Goal: Information Seeking & Learning: Learn about a topic

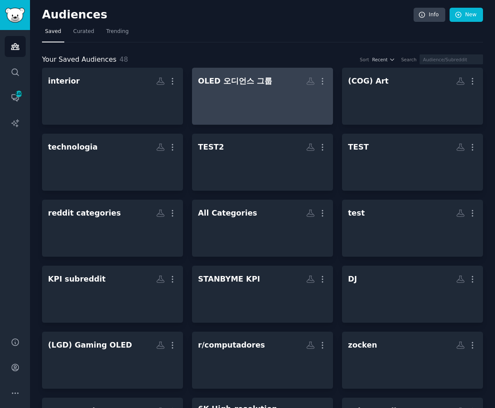
click at [253, 83] on div "OLED 오디언스 그룹" at bounding box center [235, 81] width 74 height 11
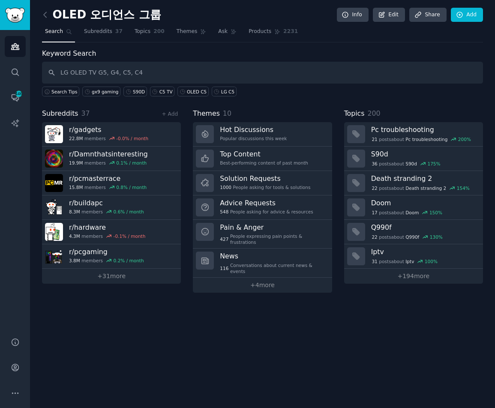
type input "LG OLED TV G5, G4, C5, C4"
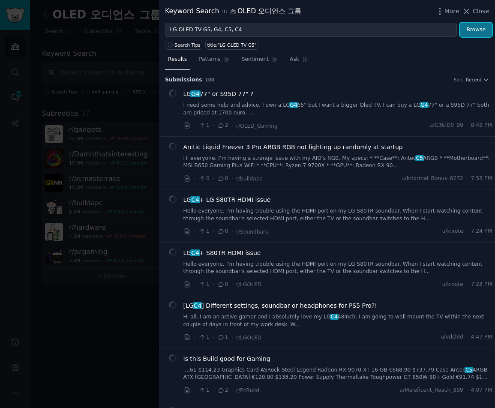
click at [471, 34] on button "Browse" at bounding box center [476, 30] width 32 height 15
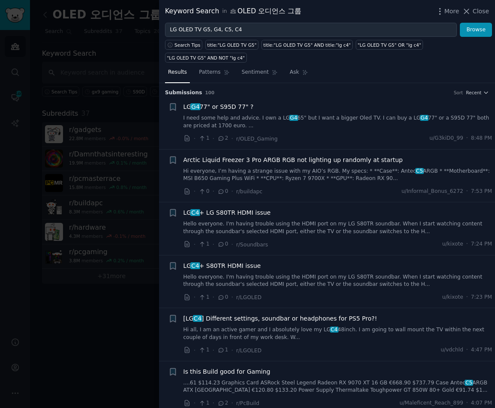
click at [337, 89] on h3 "Submission s 100 Sort Recent" at bounding box center [327, 93] width 324 height 8
click at [451, 9] on span "More" at bounding box center [451, 11] width 15 height 9
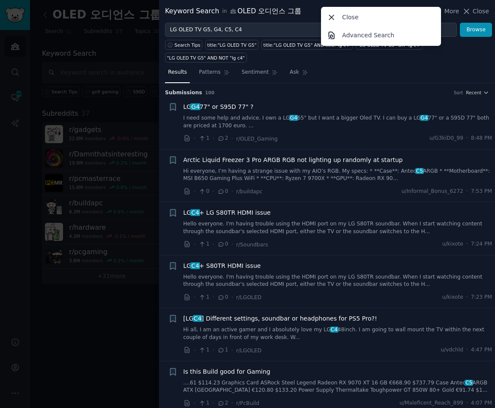
click at [452, 66] on div "Results Patterns Sentiment Ask" at bounding box center [327, 75] width 336 height 18
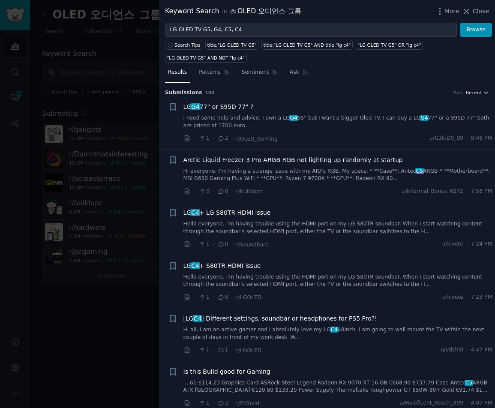
click at [471, 90] on icon "button" at bounding box center [486, 93] width 6 height 6
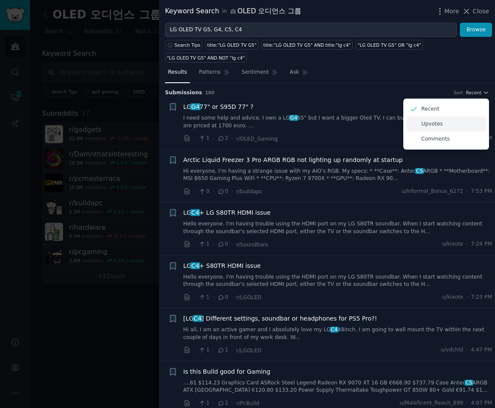
click at [446, 116] on div "Upvotes" at bounding box center [446, 123] width 80 height 15
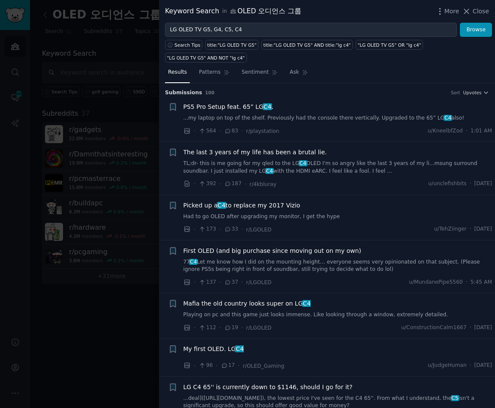
click at [283, 114] on link "...my laptop on top of the shelf. Previously had the console there vertically. …" at bounding box center [337, 118] width 309 height 8
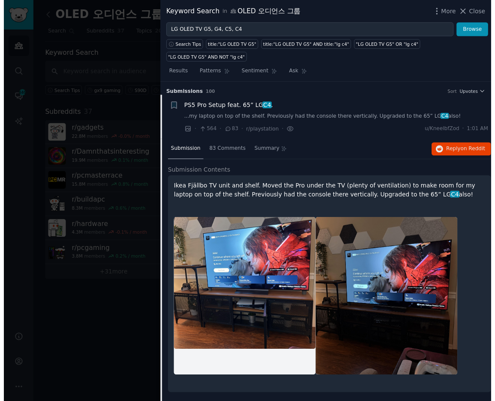
scroll to position [14, 0]
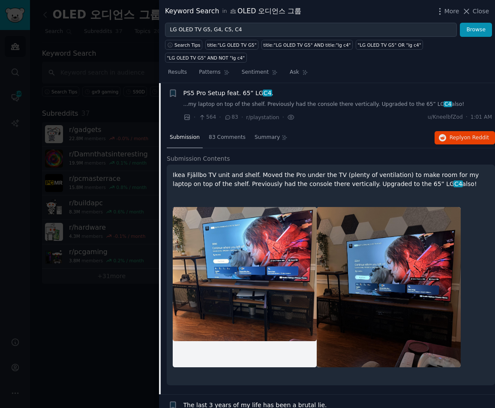
click at [279, 101] on link "...my laptop on top of the shelf. Previously had the console there vertically. …" at bounding box center [337, 105] width 309 height 8
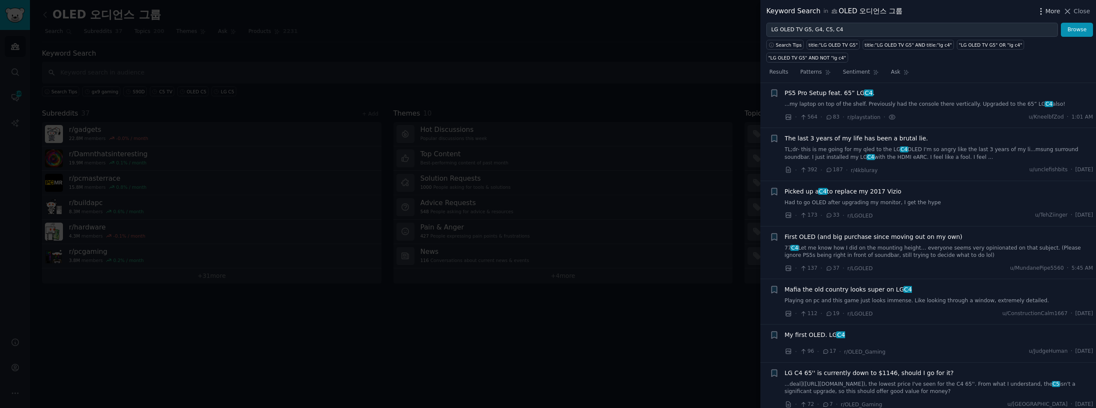
click at [471, 8] on icon "button" at bounding box center [1041, 11] width 9 height 9
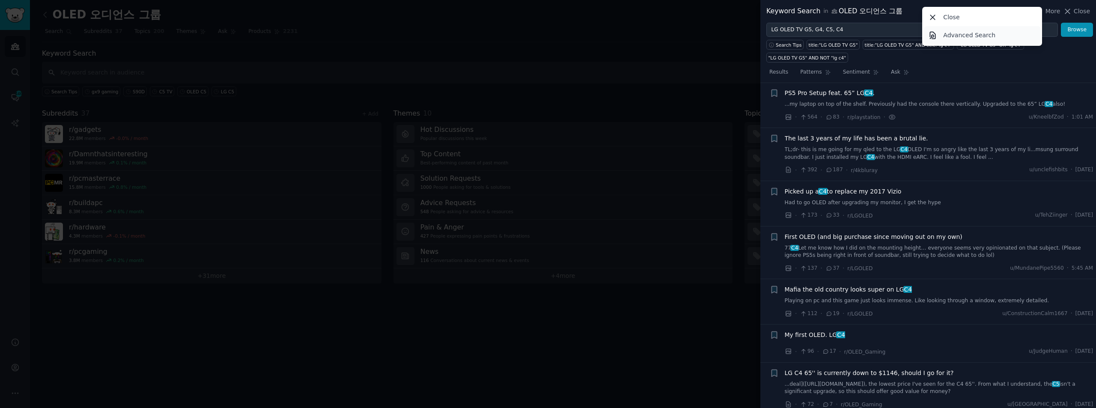
click at [471, 30] on link "Advanced Search" at bounding box center [982, 35] width 117 height 18
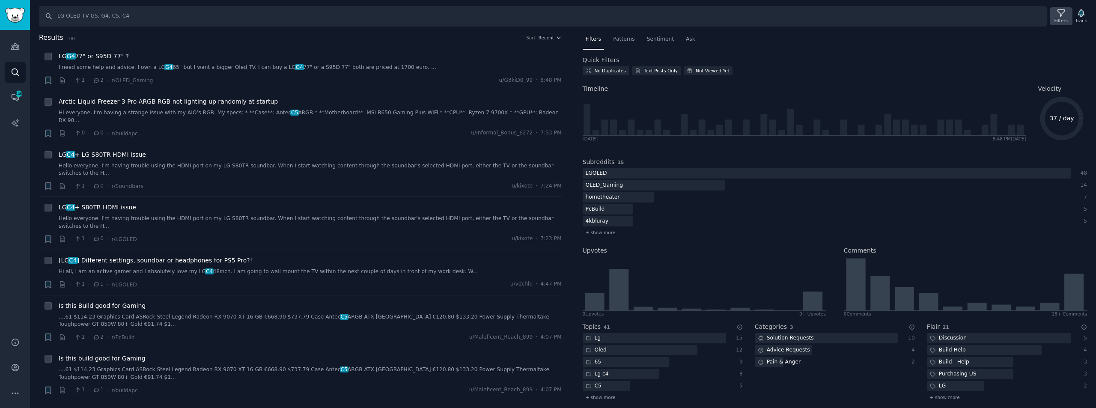
click at [471, 15] on icon at bounding box center [1061, 13] width 9 height 9
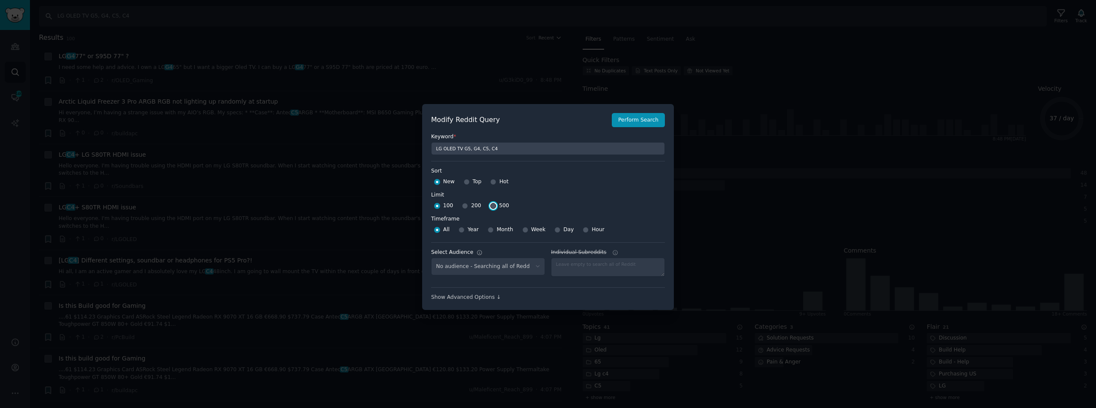
click at [471, 205] on input "500" at bounding box center [493, 206] width 6 height 6
radio input "true"
click at [471, 231] on span "Week" at bounding box center [539, 230] width 15 height 8
click at [471, 231] on input "Week" at bounding box center [526, 230] width 6 height 6
radio input "true"
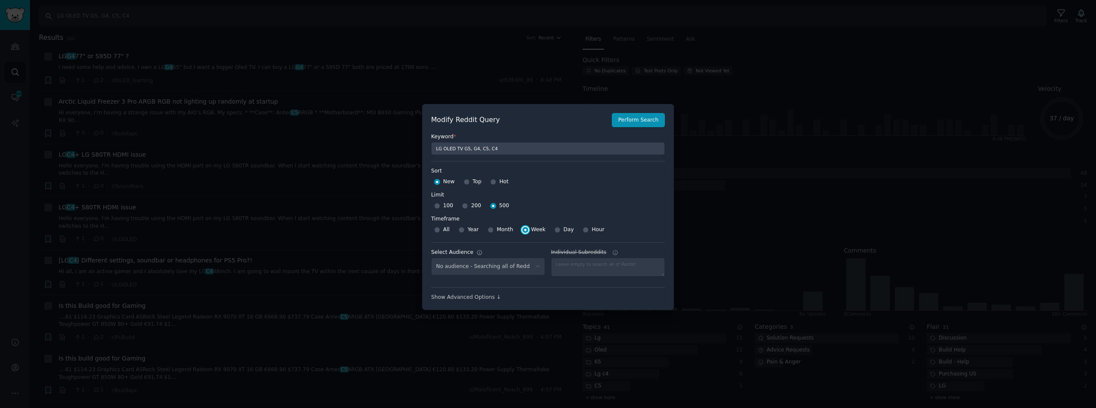
select select "ff986c84d3"
click at [471, 119] on button "Perform Search" at bounding box center [638, 120] width 53 height 15
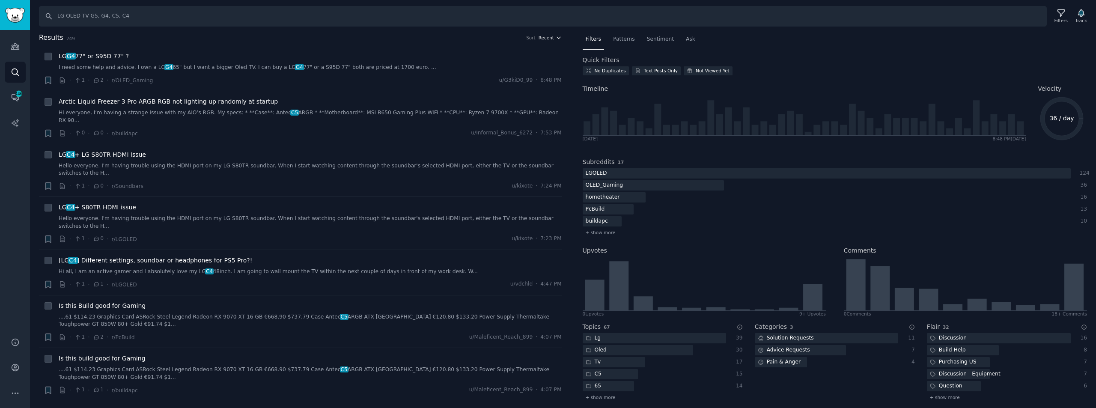
click at [471, 40] on button "Recent" at bounding box center [550, 38] width 23 height 6
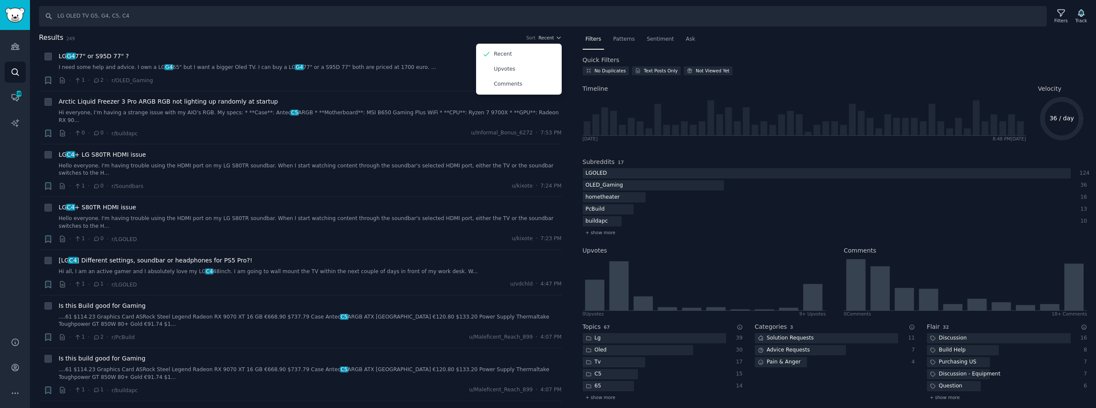
click at [453, 42] on h2 "Results 249 Sort Recent Recent Upvotes Comments" at bounding box center [300, 38] width 523 height 11
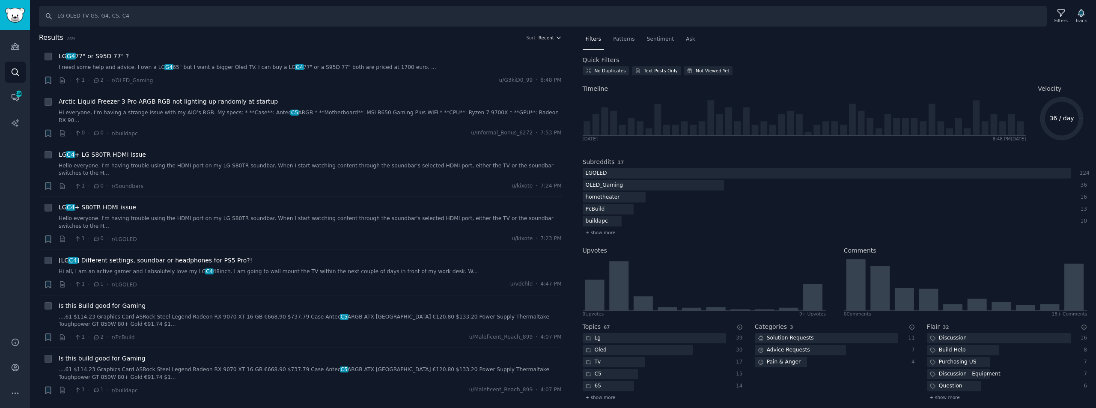
click at [471, 39] on span "Recent" at bounding box center [546, 38] width 15 height 6
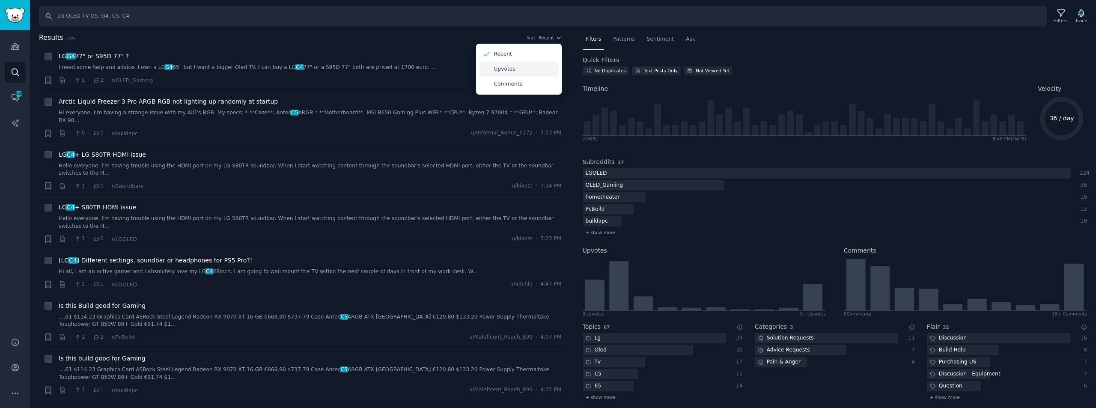
click at [471, 69] on div "Upvotes" at bounding box center [519, 69] width 80 height 15
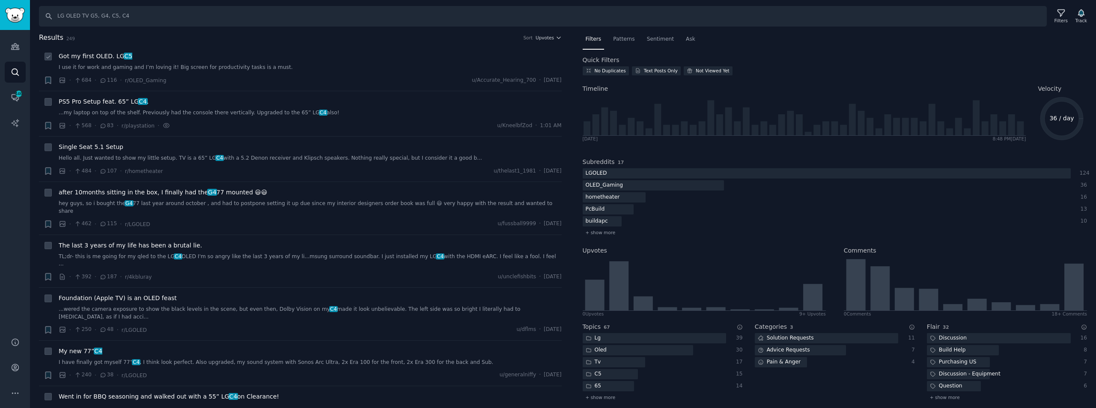
click at [224, 68] on link "I use it for work and gaming and I’m loving it! Big screen for productivity tas…" at bounding box center [310, 68] width 503 height 8
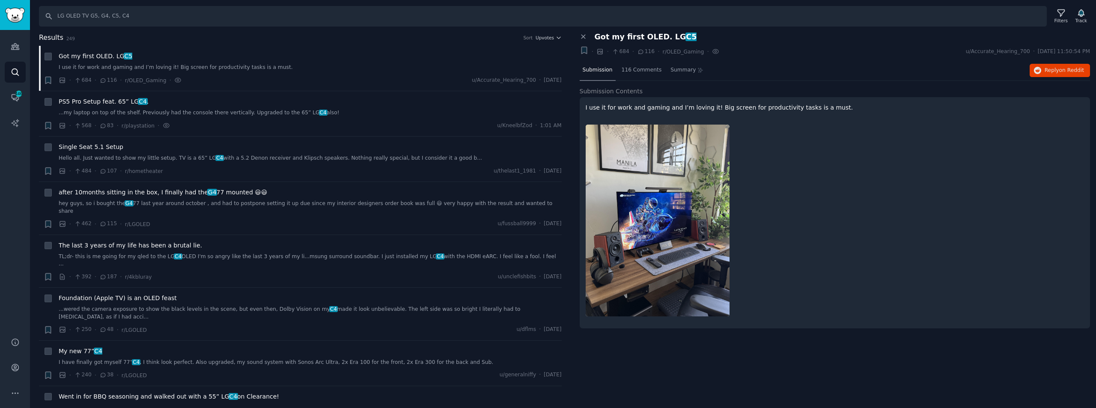
click at [471, 39] on span "Got my first OLED. LG C5" at bounding box center [646, 37] width 102 height 9
click at [197, 112] on link "...my laptop on top of the shelf. Previously had the console there vertically. …" at bounding box center [310, 113] width 503 height 8
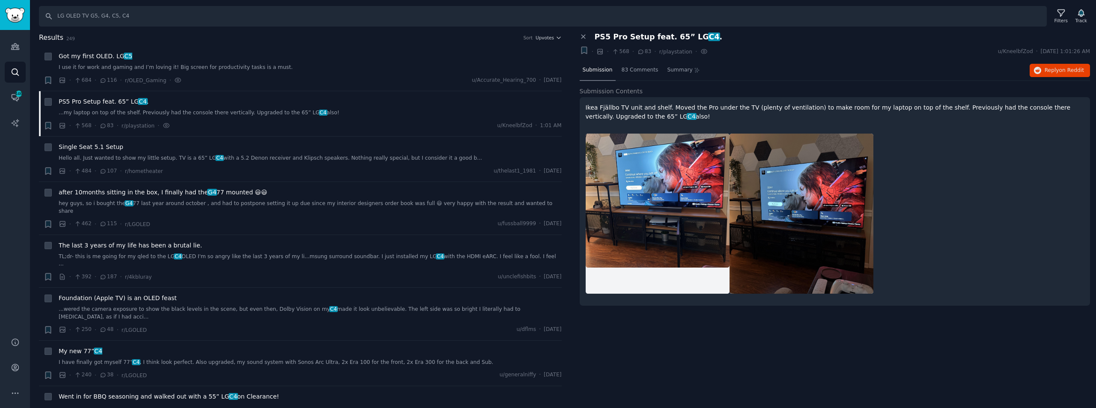
click at [471, 38] on span "PS5 Pro Setup feat. 65” LG C4 ." at bounding box center [659, 37] width 128 height 9
click at [471, 67] on span "Reply on Reddit" at bounding box center [1064, 71] width 39 height 8
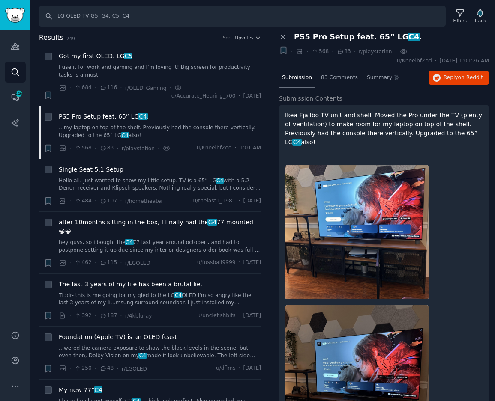
click at [189, 28] on div "Search LG OLED TV G5, G4, C5, C4 Filters Track Results 249 Sort Upvotes + Got m…" at bounding box center [262, 200] width 465 height 401
click at [164, 61] on div "Got my first OLED. LG C5 I use it for work and gaming and I’m loving it! Big sc…" at bounding box center [160, 65] width 202 height 27
click at [165, 68] on link "I use it for work and gaming and I’m loving it! Big screen for productivity tas…" at bounding box center [160, 71] width 202 height 15
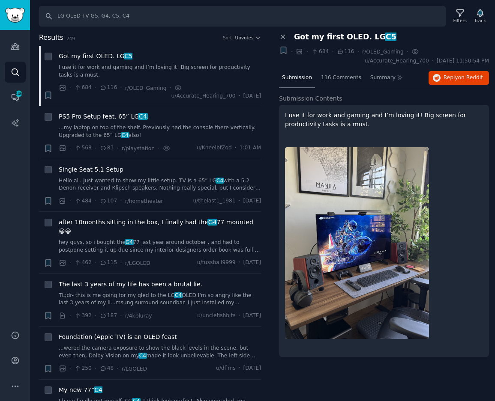
click at [380, 118] on p "I use it for work and gaming and I’m loving it! Big screen for productivity tas…" at bounding box center [384, 120] width 198 height 18
click at [354, 115] on p "I use it for work and gaming and I’m loving it! Big screen for productivity tas…" at bounding box center [384, 120] width 198 height 18
click at [355, 38] on span "Got my first OLED. LG C5" at bounding box center [345, 37] width 102 height 9
click at [453, 75] on span "Reply on Reddit" at bounding box center [462, 78] width 39 height 8
click at [137, 14] on input "LG OLED TV G5, G4, C5, C4" at bounding box center [242, 16] width 406 height 21
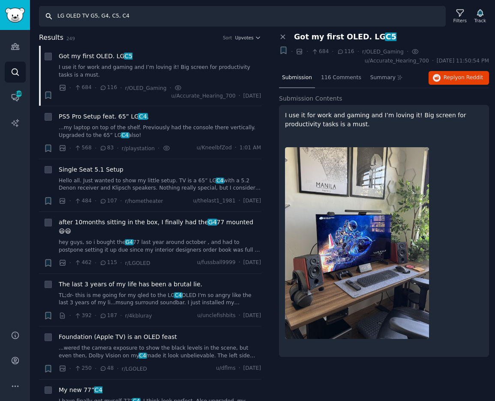
drag, startPoint x: 141, startPoint y: 14, endPoint x: 117, endPoint y: 28, distance: 27.8
click at [37, 14] on div "Search LG OLED TV G5, G4, C5, C4 Filters Track" at bounding box center [262, 13] width 465 height 27
type input "samsung oled tv"
click at [22, 69] on link "Search" at bounding box center [15, 72] width 21 height 21
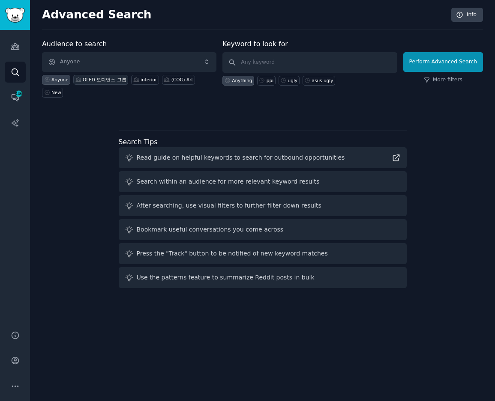
click at [91, 83] on div "OLED 오디언스 그룹" at bounding box center [100, 80] width 55 height 10
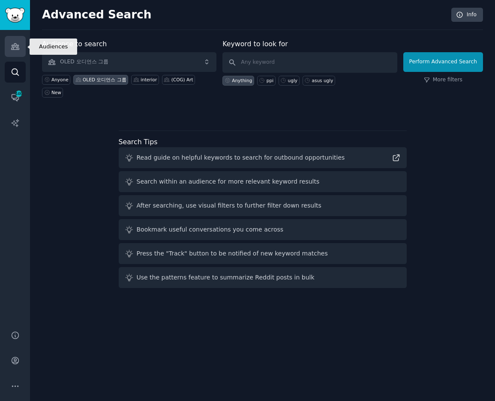
click at [9, 44] on link "Audiences" at bounding box center [15, 46] width 21 height 21
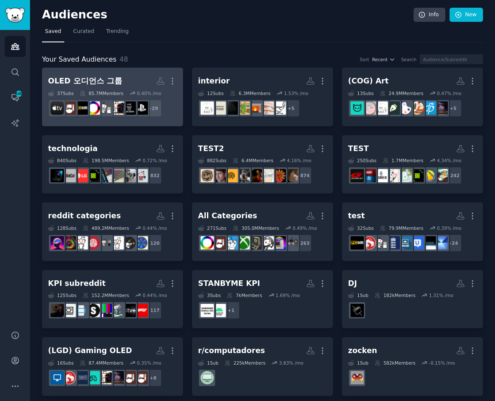
click at [130, 84] on h2 "OLED 오디언스 그룹 Custom Audience More" at bounding box center [112, 81] width 129 height 15
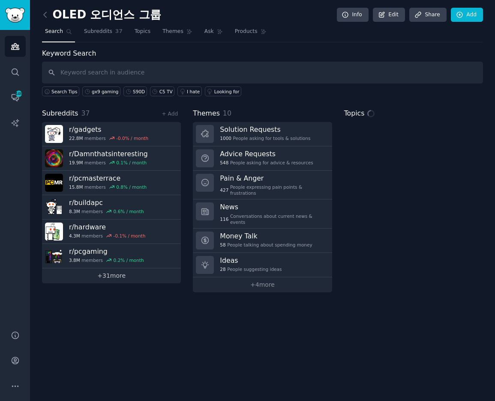
click at [116, 277] on link "+ 31 more" at bounding box center [111, 276] width 139 height 15
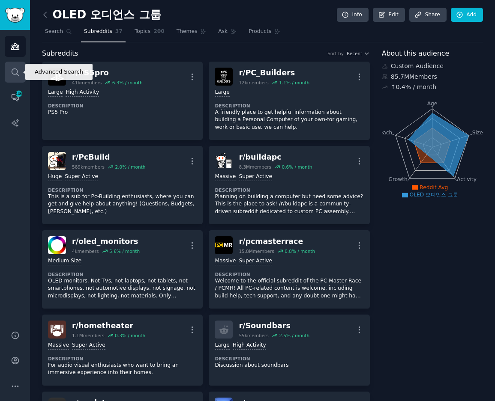
click at [10, 72] on link "Search" at bounding box center [15, 72] width 21 height 21
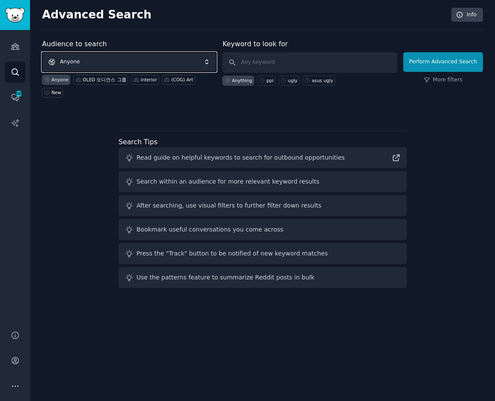
click at [112, 65] on span "Anyone" at bounding box center [129, 62] width 174 height 20
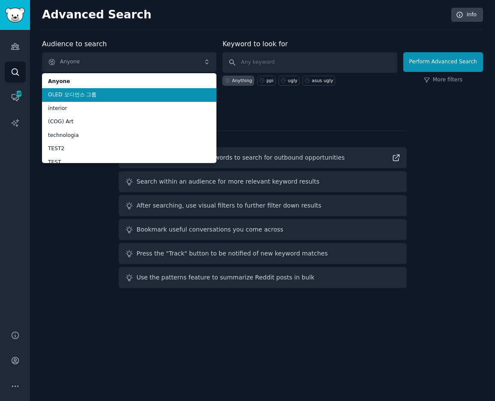
click at [98, 93] on span "OLED 오디언스 그룹" at bounding box center [129, 95] width 162 height 8
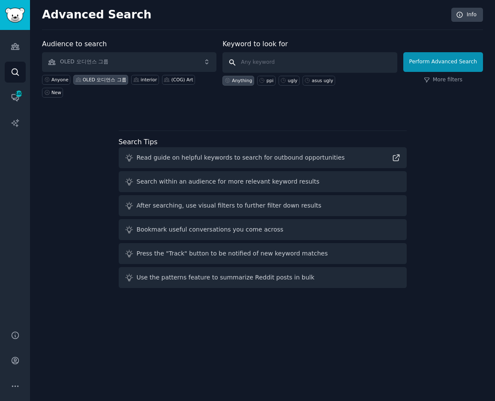
click at [273, 60] on input "text" at bounding box center [309, 62] width 174 height 21
type input "samsung oled tv s95f, s80d"
click button "Perform Advanced Search" at bounding box center [443, 62] width 80 height 20
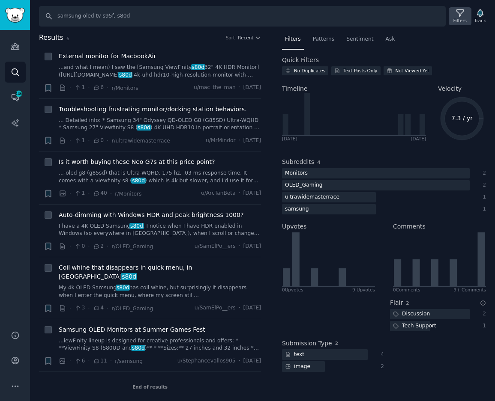
click at [464, 15] on icon at bounding box center [459, 13] width 9 height 9
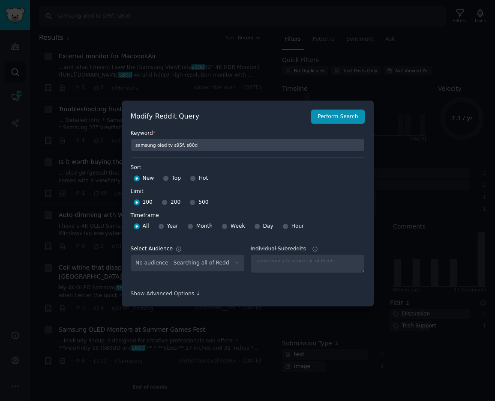
click at [198, 204] on span "500" at bounding box center [203, 203] width 10 height 8
click at [195, 204] on input "500" at bounding box center [192, 203] width 6 height 6
radio input "true"
click at [236, 227] on span "Week" at bounding box center [237, 227] width 15 height 8
click at [227, 227] on input "Week" at bounding box center [224, 227] width 6 height 6
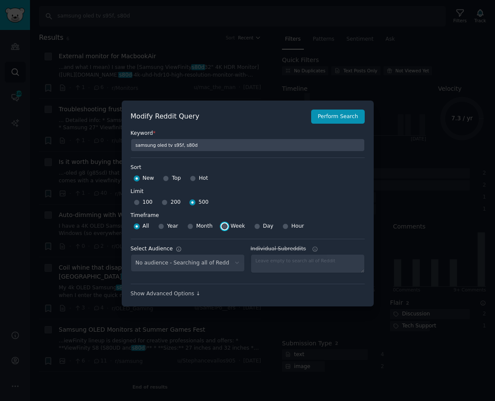
radio input "true"
select select "ff986c84d3"
click at [348, 118] on button "Perform Search" at bounding box center [337, 117] width 53 height 15
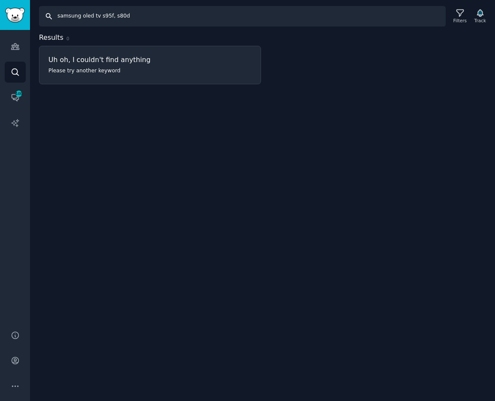
click at [125, 15] on input "samsung oled tv s95f, s80d" at bounding box center [242, 16] width 406 height 21
drag, startPoint x: 131, startPoint y: 15, endPoint x: 64, endPoint y: 16, distance: 66.4
click at [43, 16] on input "samsung oled tv s95f, s80d" at bounding box center [242, 16] width 406 height 21
type input "S95F, S95D"
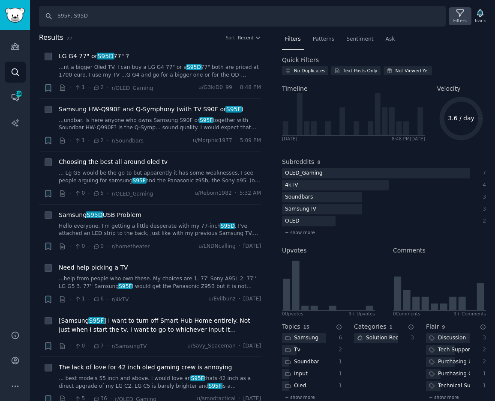
click at [464, 14] on icon at bounding box center [459, 13] width 9 height 9
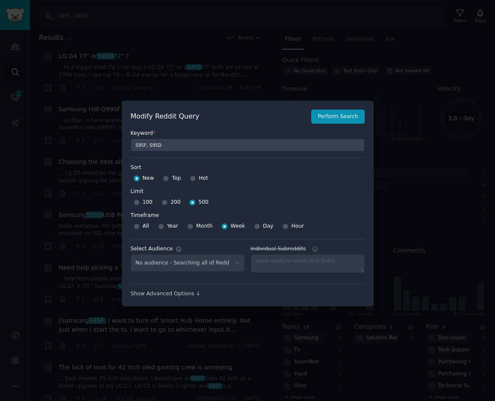
scroll to position [6, 0]
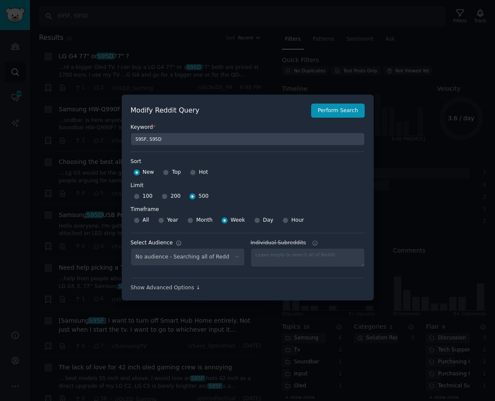
select select "ff986c84d3"
click at [341, 110] on button "Perform Search" at bounding box center [337, 111] width 53 height 15
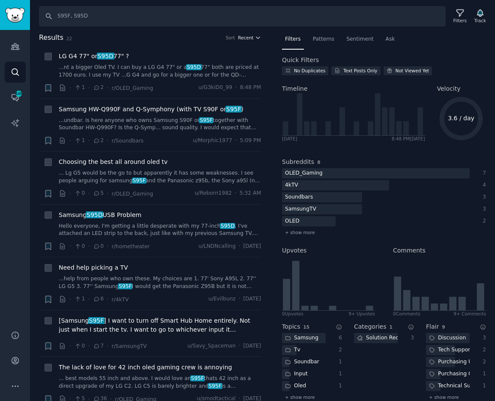
click at [251, 37] on span "Recent" at bounding box center [245, 38] width 15 height 6
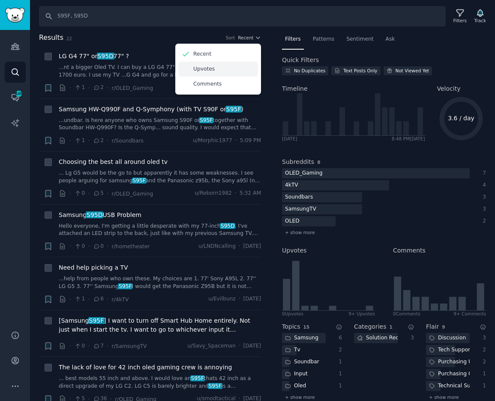
click at [222, 73] on div "Upvotes" at bounding box center [218, 69] width 80 height 15
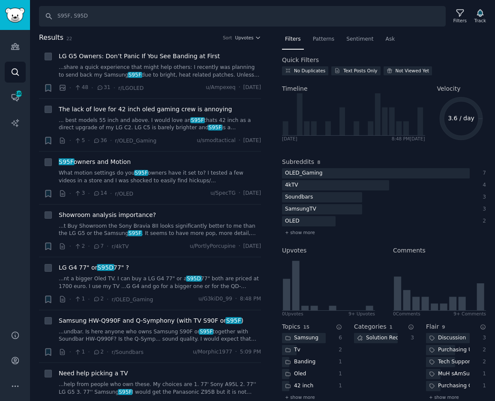
click at [193, 34] on h2 "Results 22 Sort Upvotes" at bounding box center [150, 38] width 222 height 11
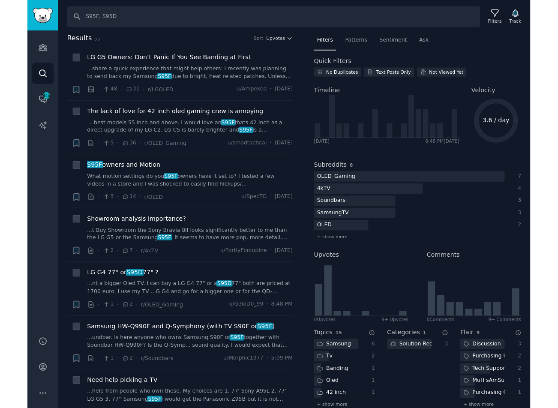
scroll to position [0, 0]
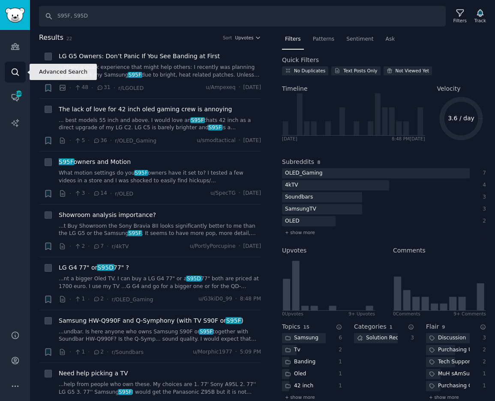
click at [16, 66] on link "Search" at bounding box center [15, 72] width 21 height 21
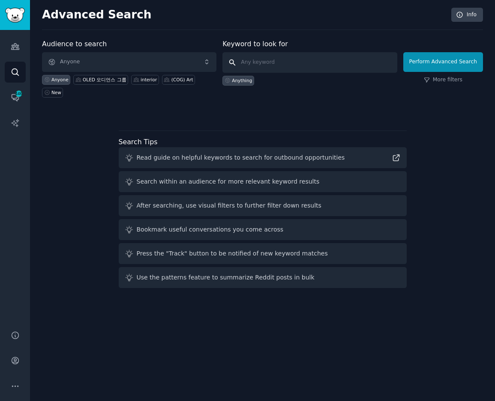
click at [280, 60] on input "text" at bounding box center [309, 62] width 174 height 21
type input "S95F"
click at [458, 15] on icon at bounding box center [460, 15] width 8 height 8
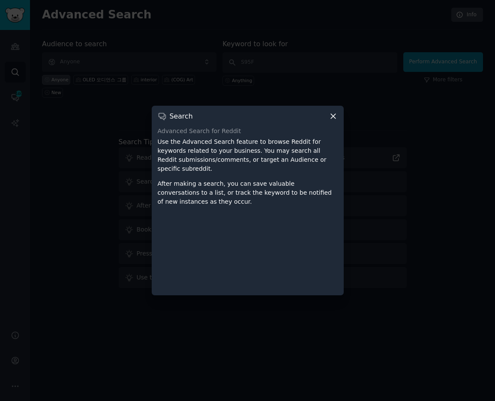
click at [333, 115] on icon at bounding box center [332, 116] width 9 height 9
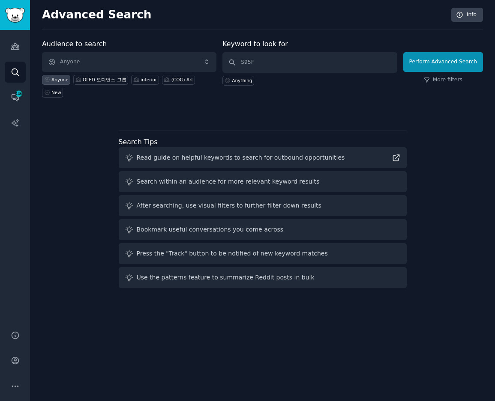
click at [245, 153] on div "Read guide on helpful keywords to search for outbound opportunities" at bounding box center [241, 157] width 208 height 9
click at [188, 273] on div "Use the patterns feature to summarize Reddit posts in bulk" at bounding box center [226, 277] width 178 height 9
click at [457, 57] on button "Perform Advanced Search" at bounding box center [443, 62] width 80 height 20
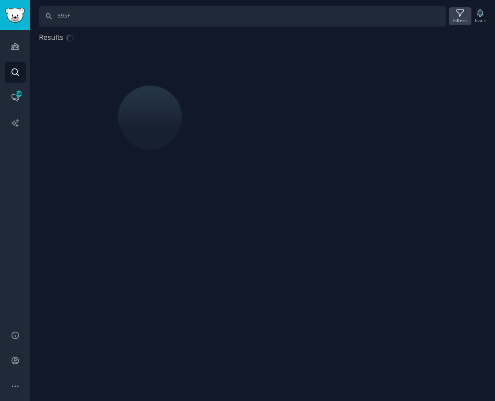
click at [466, 8] on div "Filters" at bounding box center [459, 16] width 22 height 18
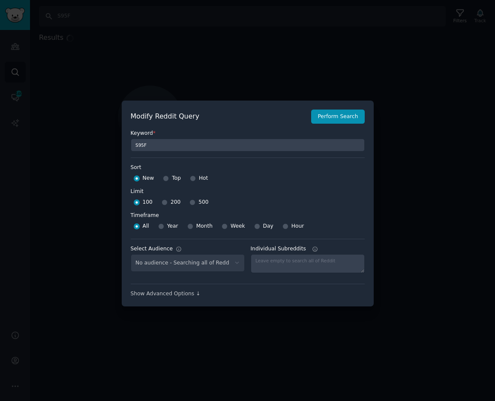
click at [198, 203] on span "500" at bounding box center [203, 203] width 10 height 8
click at [195, 203] on input "500" at bounding box center [192, 203] width 6 height 6
radio input "true"
click at [238, 230] on span "Week" at bounding box center [237, 227] width 15 height 8
click at [227, 230] on input "Week" at bounding box center [224, 227] width 6 height 6
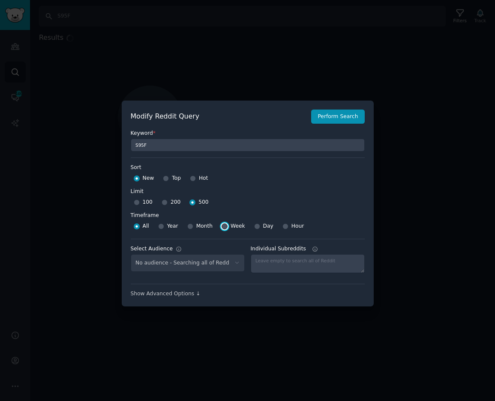
radio input "true"
click at [343, 122] on button "Perform Search" at bounding box center [337, 117] width 53 height 15
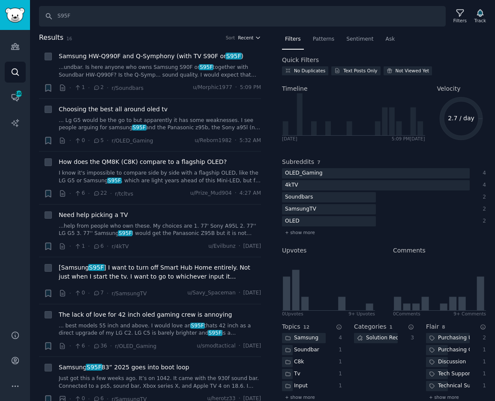
click at [251, 36] on span "Recent" at bounding box center [245, 38] width 15 height 6
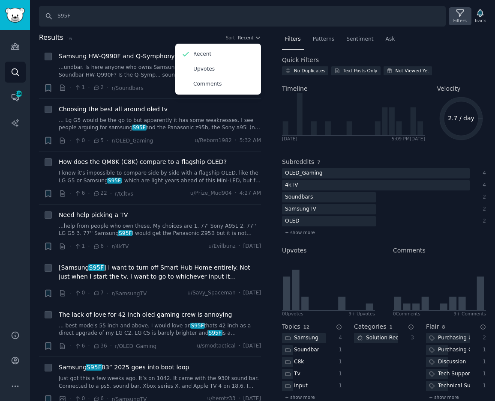
click at [466, 21] on div "Filters" at bounding box center [459, 21] width 13 height 6
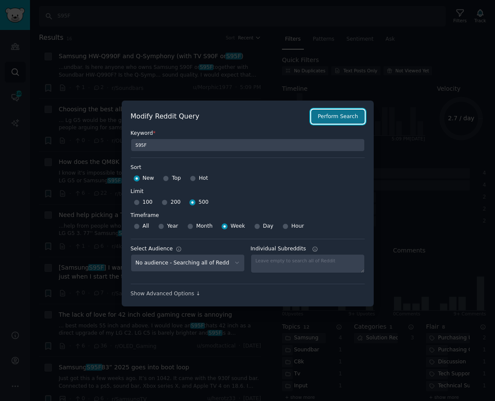
click at [338, 113] on button "Perform Search" at bounding box center [337, 117] width 53 height 15
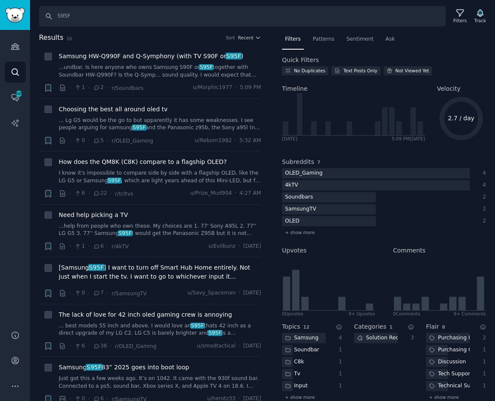
click at [249, 34] on h2 "Results 16 Sort Recent" at bounding box center [150, 38] width 222 height 11
click at [252, 39] on button "Recent" at bounding box center [249, 38] width 23 height 6
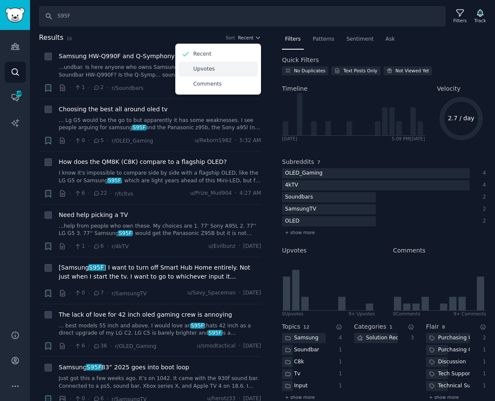
click at [200, 69] on p "Upvotes" at bounding box center [203, 70] width 21 height 8
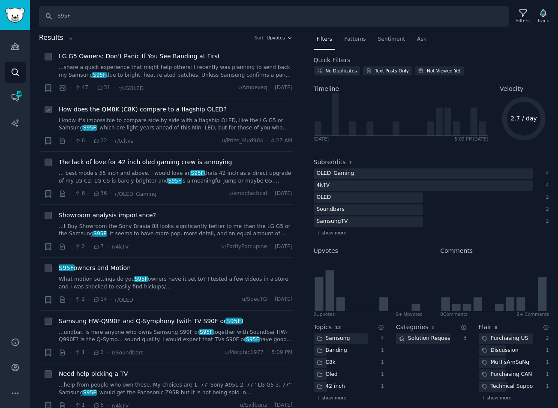
click at [195, 111] on span "How does the QM8K (C8K) compare to a flagship OLED?" at bounding box center [143, 109] width 168 height 9
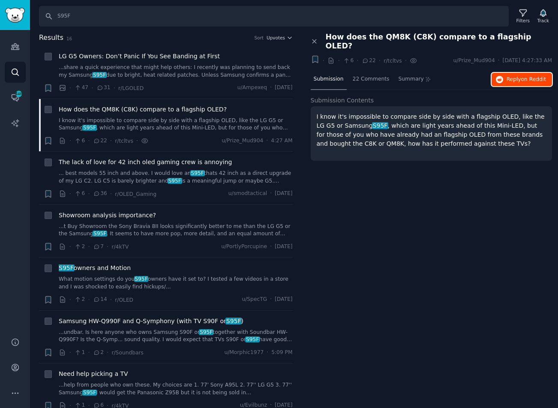
click at [471, 74] on button "Reply on Reddit" at bounding box center [521, 80] width 60 height 14
click at [216, 69] on link "...share a quick experience that might help others: I recently was planning to …" at bounding box center [176, 71] width 234 height 15
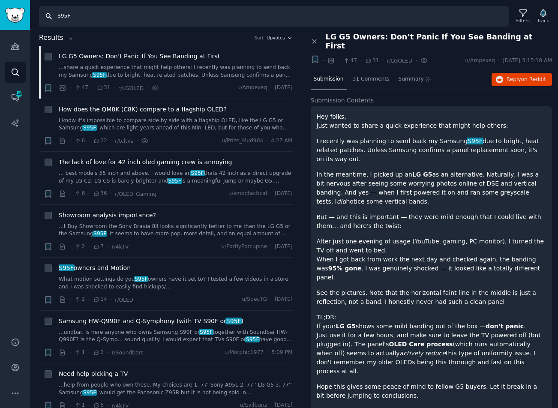
click at [121, 18] on input "S95F" at bounding box center [273, 16] width 469 height 21
click at [123, 17] on input "S95F" at bounding box center [273, 16] width 469 height 21
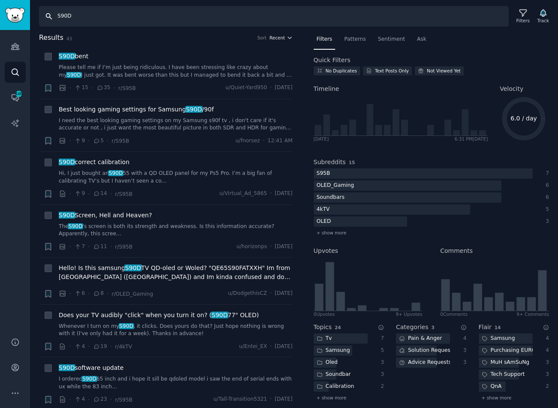
click at [280, 37] on span "Recent" at bounding box center [276, 38] width 15 height 6
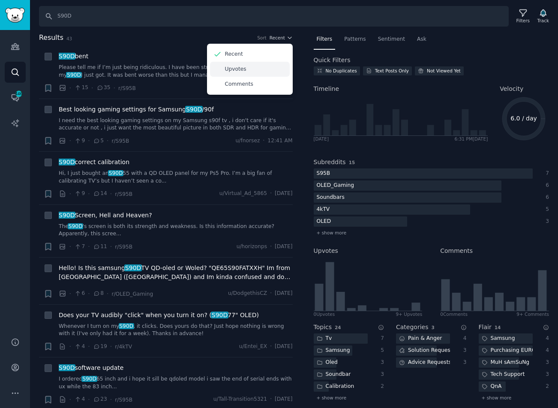
click at [258, 69] on div "Upvotes" at bounding box center [250, 69] width 80 height 15
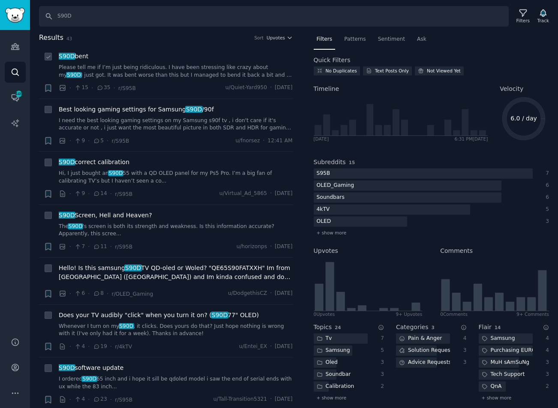
click at [194, 61] on div "S90D bent Please tell me if I’m just being ridiculous. I have been stressing li…" at bounding box center [176, 65] width 234 height 27
click at [92, 63] on div "S90D bent Please tell me if I’m just being ridiculous. I have been stressing li…" at bounding box center [176, 65] width 234 height 27
click at [119, 85] on span "r/S95B" at bounding box center [127, 88] width 18 height 6
click at [126, 72] on link "Please tell me if I’m just being ridiculous. I have been stressing like crazy a…" at bounding box center [176, 71] width 234 height 15
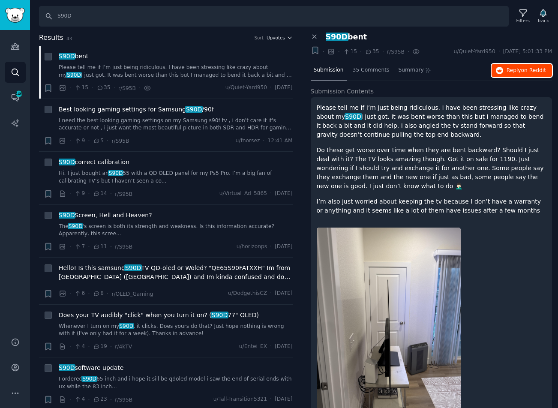
click at [471, 70] on span "Reply on Reddit" at bounding box center [525, 71] width 39 height 8
click at [95, 18] on input "S90D" at bounding box center [273, 16] width 469 height 21
drag, startPoint x: 99, startPoint y: 18, endPoint x: 24, endPoint y: 20, distance: 75.0
click at [11, 18] on div "Audiences Search Conversations 446 AI Reports Help Account More Search S90D Fil…" at bounding box center [279, 204] width 558 height 408
paste input "samsung oled tv, s90d, s95f,"
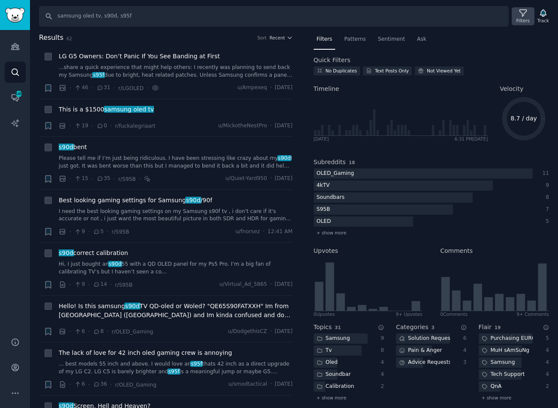
click at [471, 19] on div "Filters" at bounding box center [522, 16] width 22 height 18
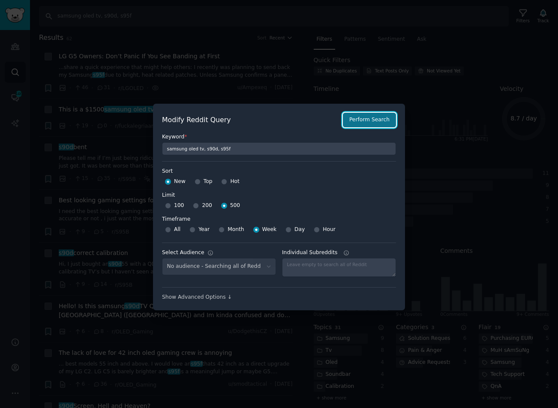
click at [373, 119] on button "Perform Search" at bounding box center [369, 120] width 53 height 15
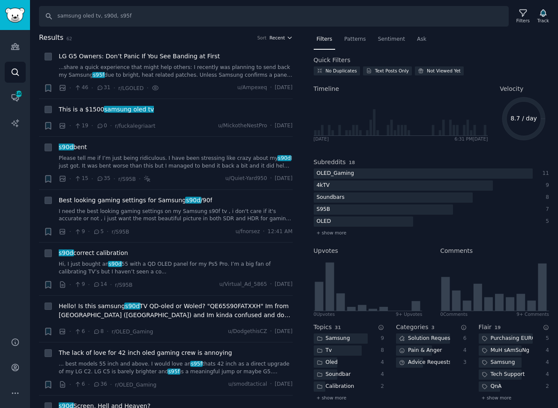
click at [278, 36] on span "Recent" at bounding box center [276, 38] width 15 height 6
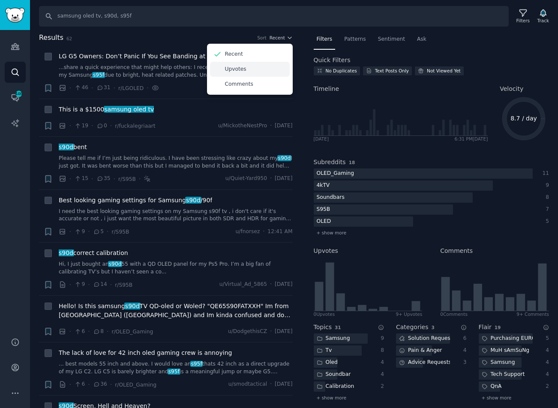
click at [245, 64] on div "Upvotes" at bounding box center [250, 69] width 80 height 15
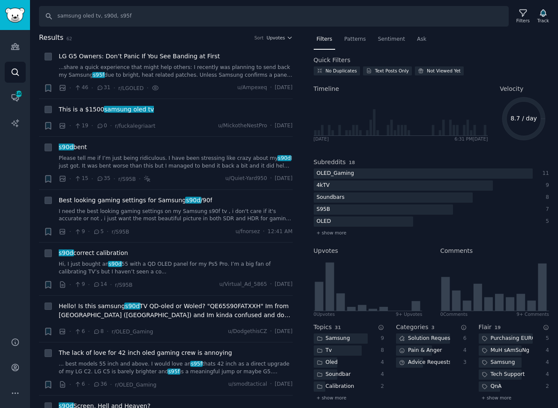
click at [206, 36] on h2 "Results 62 Sort Upvotes" at bounding box center [166, 38] width 254 height 11
drag, startPoint x: 135, startPoint y: 15, endPoint x: 77, endPoint y: 14, distance: 58.7
click at [76, 14] on input "samsung oled tv, s90d, s95f" at bounding box center [273, 16] width 469 height 21
click at [101, 15] on input "samsung oled tv, s90d, s95f" at bounding box center [273, 16] width 469 height 21
drag, startPoint x: 113, startPoint y: 16, endPoint x: 32, endPoint y: 16, distance: 80.9
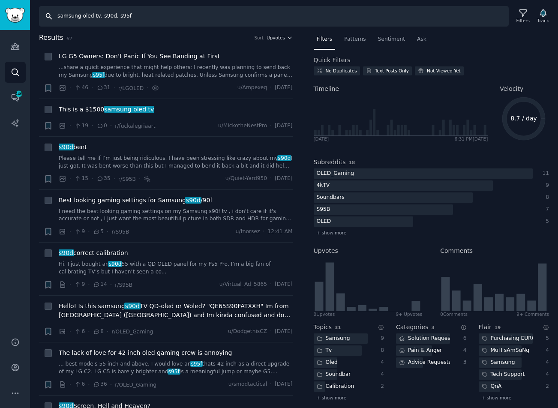
click at [32, 16] on div "Search samsung oled tv, s90d, s95f Filters Track" at bounding box center [294, 13] width 528 height 27
type input "s95f"
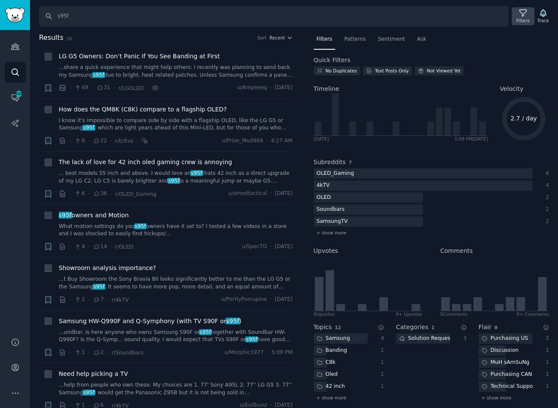
click at [471, 11] on div "Filters" at bounding box center [522, 16] width 22 height 18
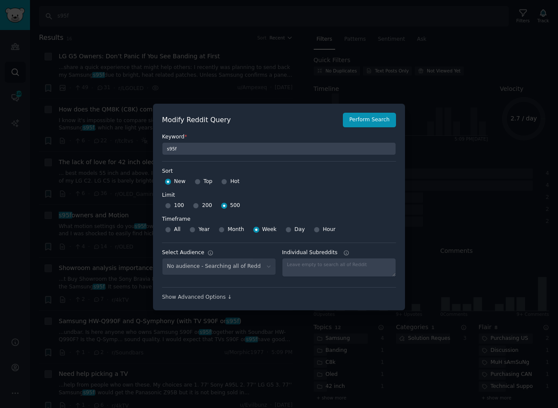
click at [245, 267] on div "No audience - Searching all of Reddit" at bounding box center [219, 267] width 114 height 18
click at [269, 267] on div "No audience - Searching all of Reddit" at bounding box center [219, 267] width 114 height 18
click at [264, 266] on div "No audience - Searching all of Reddit" at bounding box center [219, 267] width 114 height 18
click at [256, 266] on div "No audience - Searching all of Reddit" at bounding box center [219, 267] width 114 height 18
click at [235, 266] on div "No audience - Searching all of Reddit" at bounding box center [219, 267] width 114 height 18
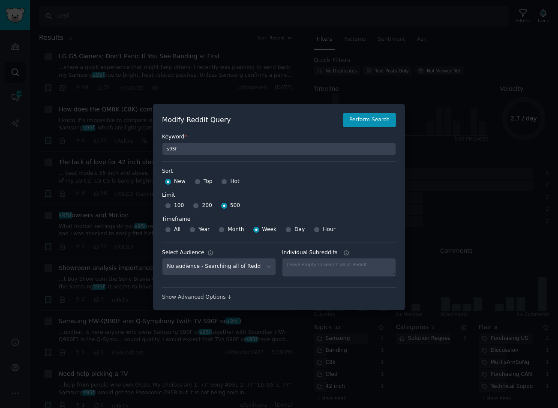
click at [224, 279] on div "Select Audience No audience - Searching all of Reddit technologia - 840 Subredd…" at bounding box center [279, 261] width 234 height 39
click at [239, 268] on select "No audience - Searching all of Reddit technologia - 840 Subreddits TEST2 - 882 …" at bounding box center [219, 267] width 114 height 18
select select "ff986c84d3"
click at [162, 258] on select "No audience - Searching all of Reddit technologia - 840 Subreddits TEST2 - 882 …" at bounding box center [219, 267] width 114 height 18
click at [357, 123] on button "Perform Search" at bounding box center [369, 120] width 53 height 15
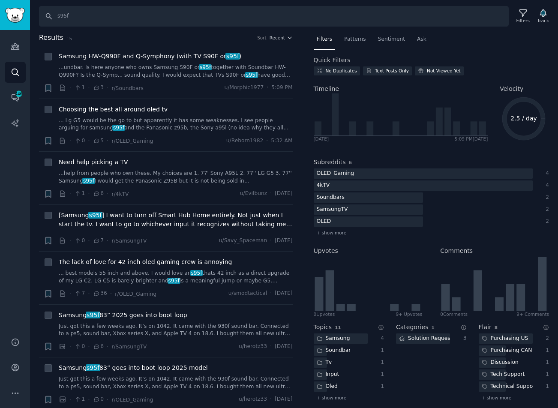
click at [278, 33] on h2 "Results 15 Sort Recent" at bounding box center [166, 38] width 254 height 11
click at [281, 36] on span "Recent" at bounding box center [276, 38] width 15 height 6
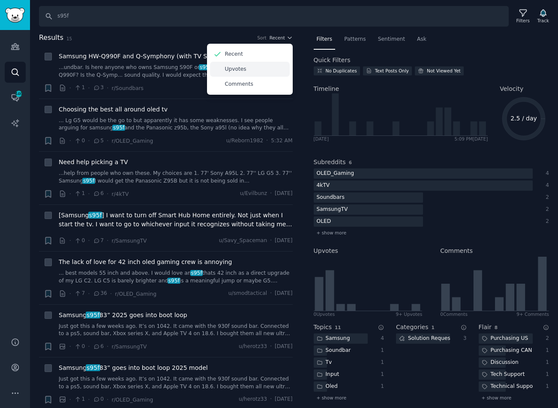
click at [255, 66] on div "Upvotes" at bounding box center [250, 69] width 80 height 15
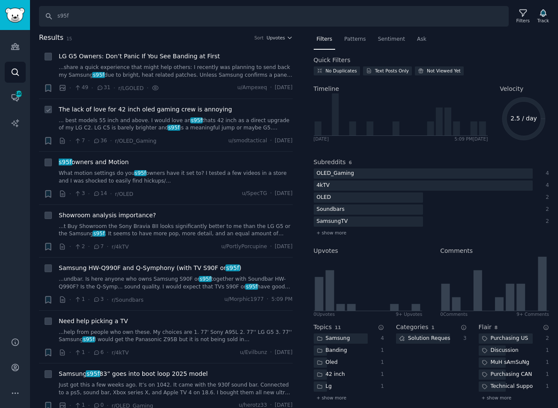
click at [210, 113] on span "The lack of love for 42 inch oled gaming crew is annoying" at bounding box center [145, 109] width 173 height 9
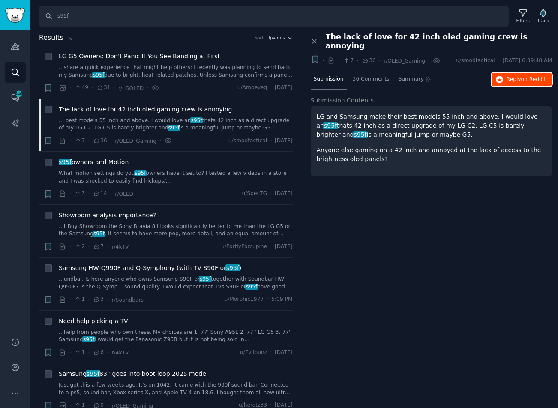
click at [471, 76] on span "Reply on Reddit" at bounding box center [525, 80] width 39 height 8
click at [118, 163] on span "s95f owners and Motion" at bounding box center [94, 162] width 70 height 9
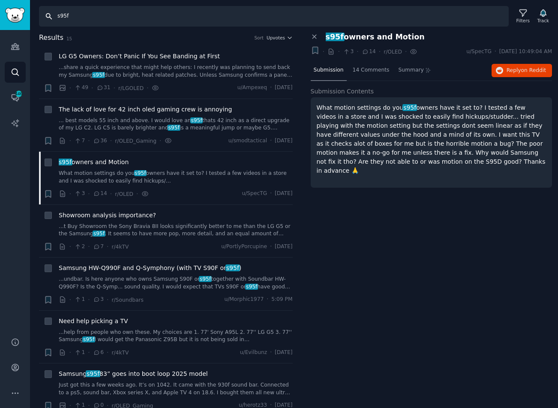
click at [81, 16] on input "s95f" at bounding box center [273, 16] width 469 height 21
paste input "samsung oled tv, s90d, s95f,"
type input "samsung oled tv, s90d, s95f"
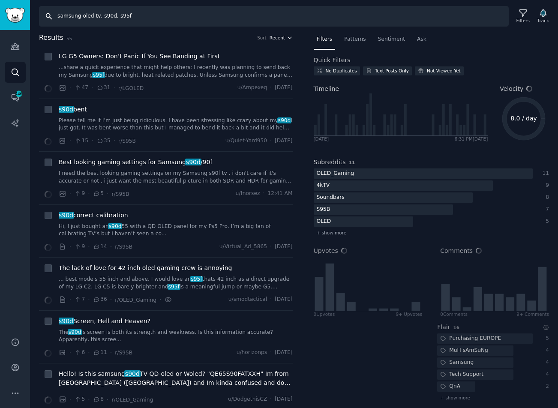
click at [281, 39] on span "Recent" at bounding box center [276, 38] width 15 height 6
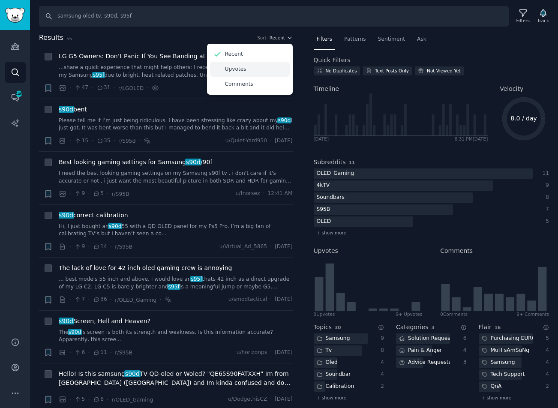
click at [245, 68] on div "Upvotes" at bounding box center [250, 69] width 80 height 15
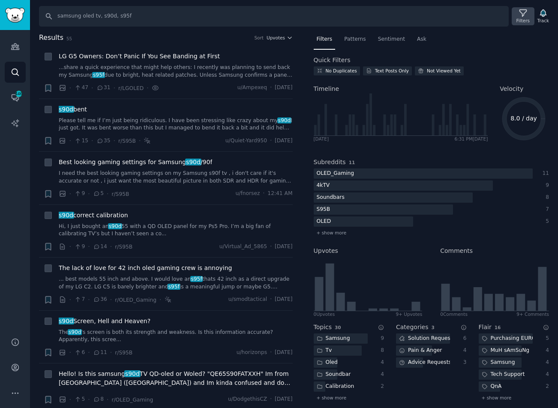
click at [471, 19] on div "Filters" at bounding box center [522, 21] width 13 height 6
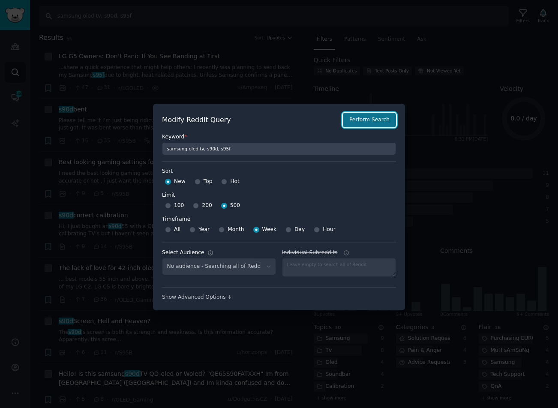
click at [382, 119] on button "Perform Search" at bounding box center [369, 120] width 53 height 15
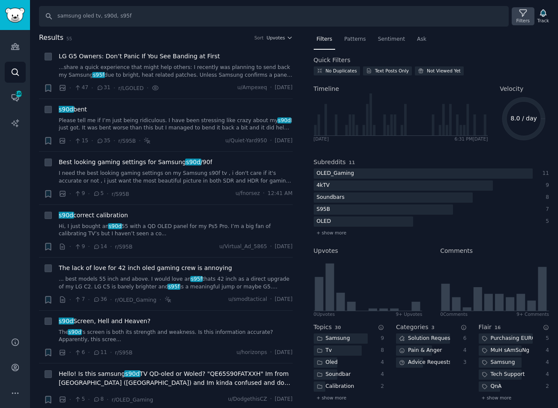
click at [471, 14] on icon at bounding box center [522, 13] width 7 height 7
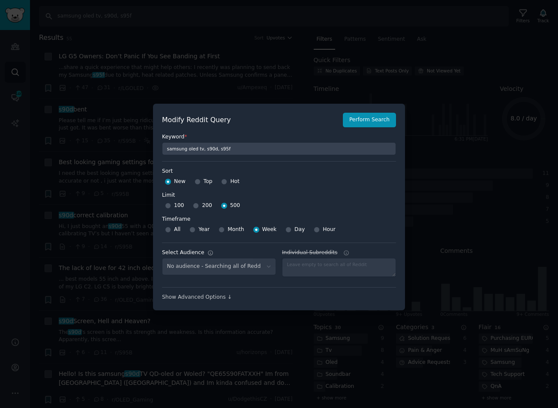
click at [247, 269] on div "No audience - Searching all of Reddit" at bounding box center [219, 267] width 114 height 18
click at [265, 266] on div "No audience - Searching all of Reddit" at bounding box center [219, 267] width 114 height 18
select select "ff986c84d3"
click at [254, 266] on select "No audience - Searching all of Reddit technologia - 840 Subreddits TEST2 - 882 …" at bounding box center [219, 267] width 114 height 18
drag, startPoint x: 254, startPoint y: 266, endPoint x: 271, endPoint y: 244, distance: 27.2
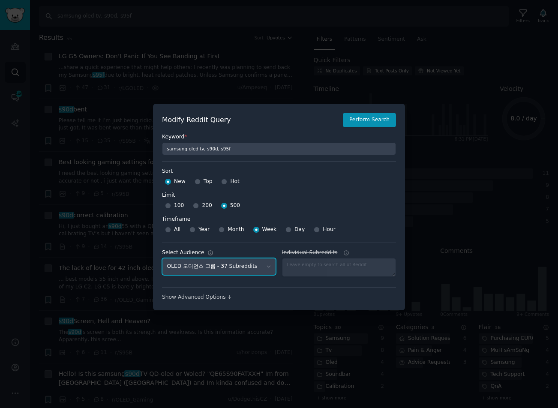
click at [254, 266] on select "No audience - Searching all of Reddit technologia - 840 Subreddits TEST2 - 882 …" at bounding box center [219, 267] width 114 height 18
click at [371, 117] on button "Perform Search" at bounding box center [369, 120] width 53 height 15
